Goal: Information Seeking & Learning: Learn about a topic

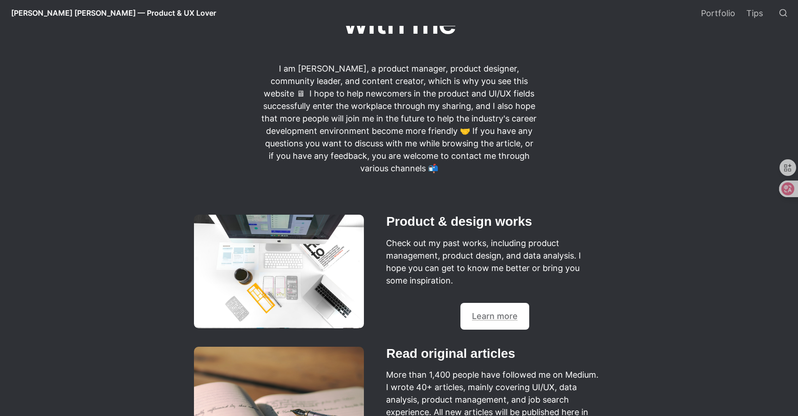
scroll to position [261, 0]
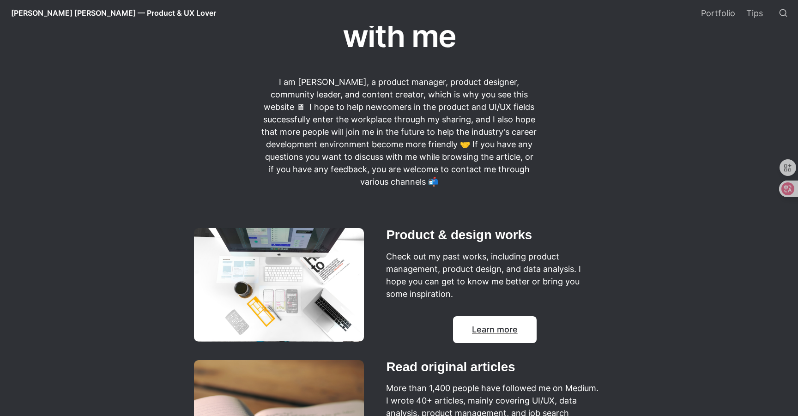
click at [501, 334] on link "Learn more" at bounding box center [495, 330] width 46 height 10
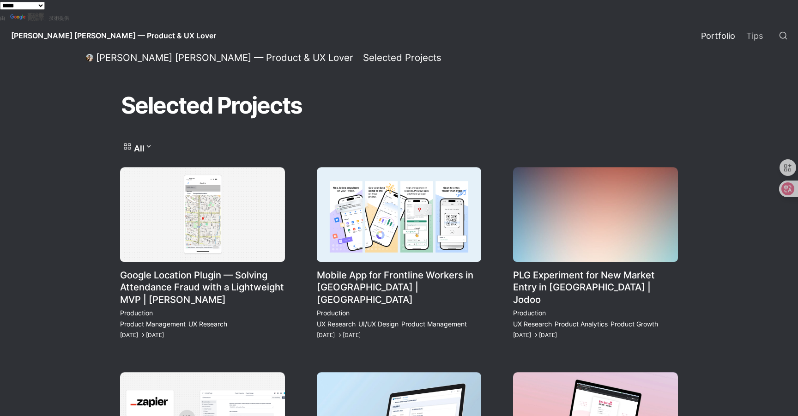
click at [389, 235] on link "Mobile App for Frontline Workers in [GEOGRAPHIC_DATA] | [GEOGRAPHIC_DATA]" at bounding box center [399, 254] width 165 height 174
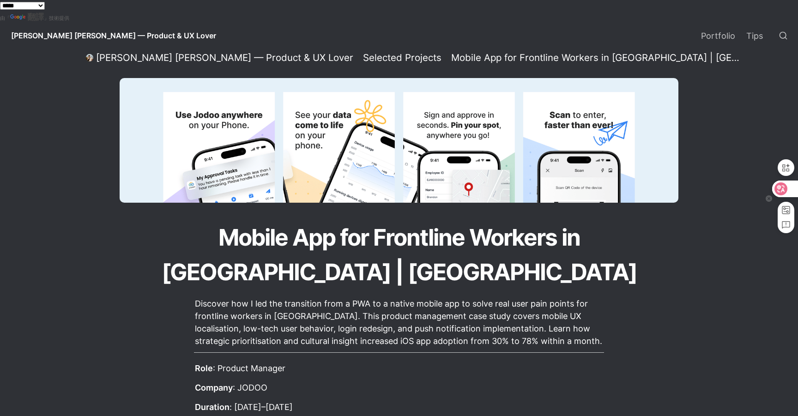
click at [782, 188] on icon at bounding box center [781, 188] width 8 height 7
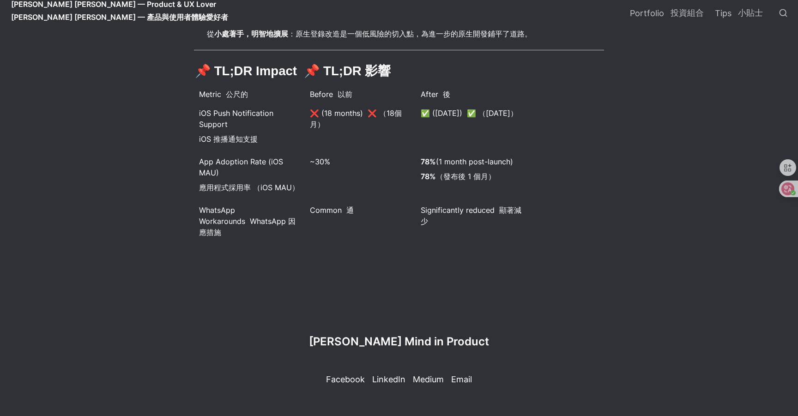
scroll to position [3395, 0]
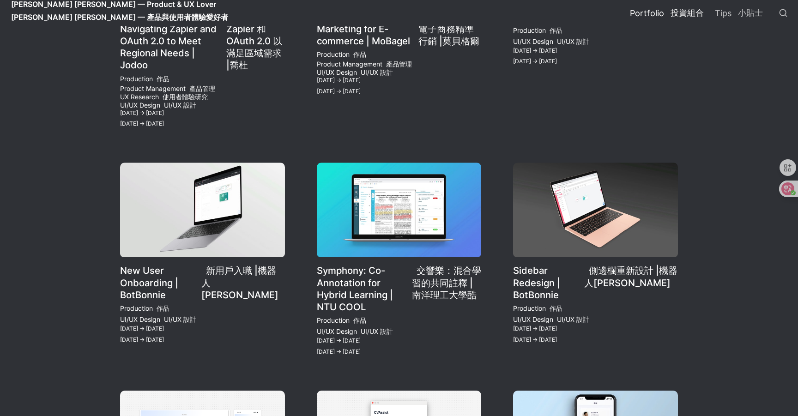
scroll to position [529, 0]
click at [563, 235] on link "Sidebar Redesign | BotBonnie 側邊欄重新設計 |機器人[PERSON_NAME]" at bounding box center [595, 260] width 165 height 196
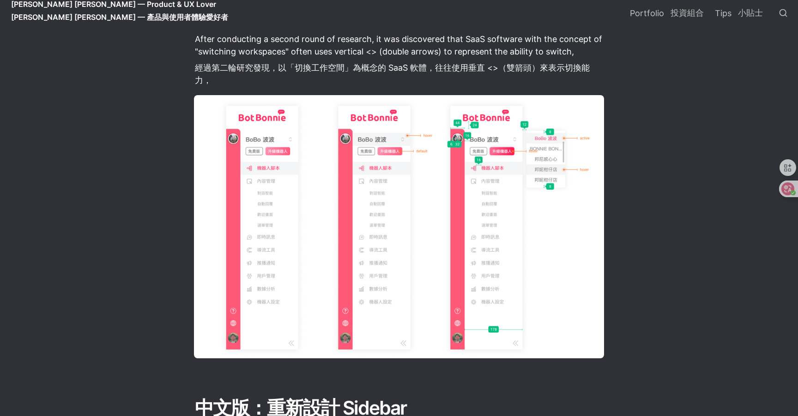
scroll to position [1602, 0]
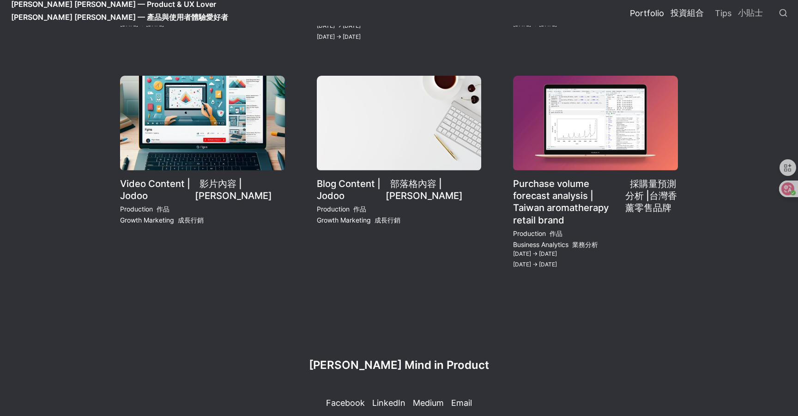
scroll to position [1229, 0]
